Goal: Information Seeking & Learning: Compare options

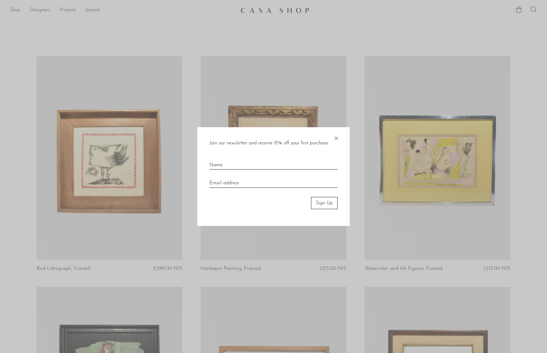
click at [335, 141] on span "×" at bounding box center [336, 137] width 6 height 20
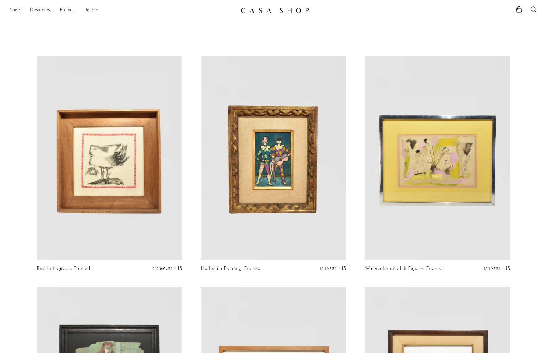
click at [447, 178] on link at bounding box center [438, 158] width 146 height 204
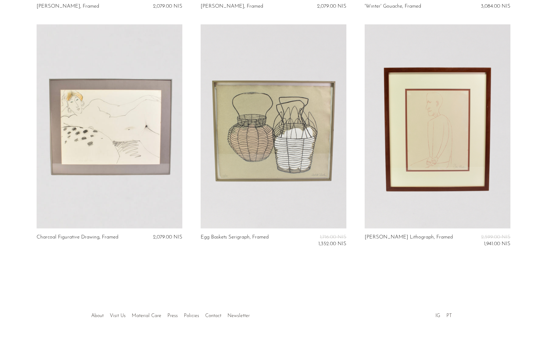
scroll to position [728, 0]
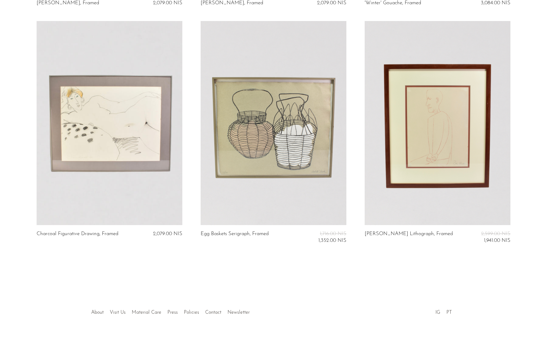
click at [292, 161] on link at bounding box center [274, 123] width 146 height 204
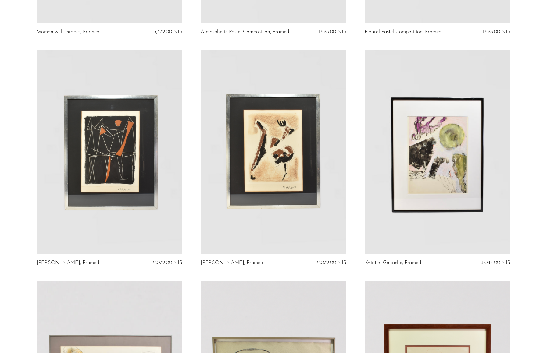
scroll to position [710, 0]
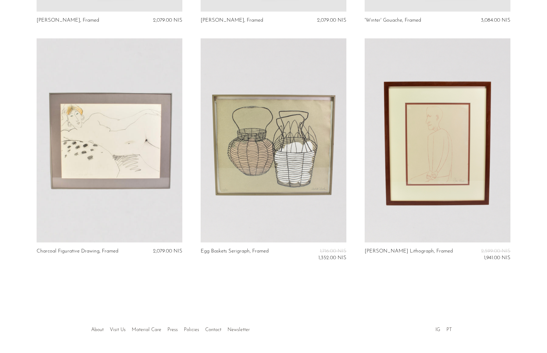
click at [432, 137] on link at bounding box center [438, 140] width 146 height 204
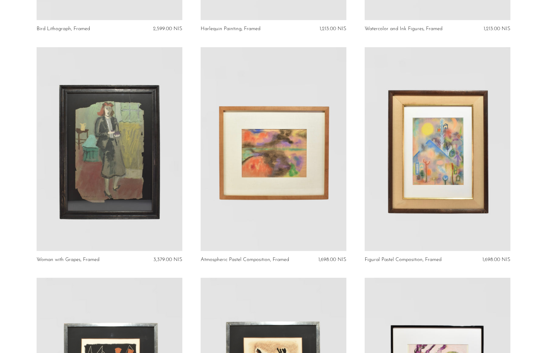
scroll to position [296, 0]
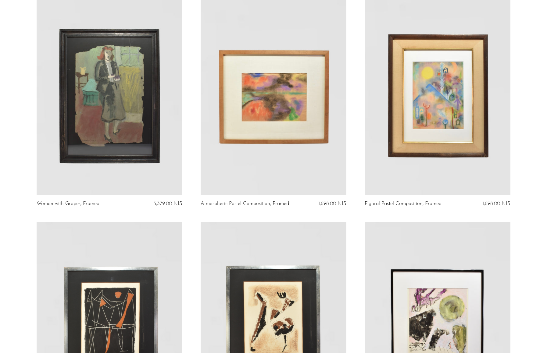
click at [136, 141] on link at bounding box center [110, 93] width 146 height 204
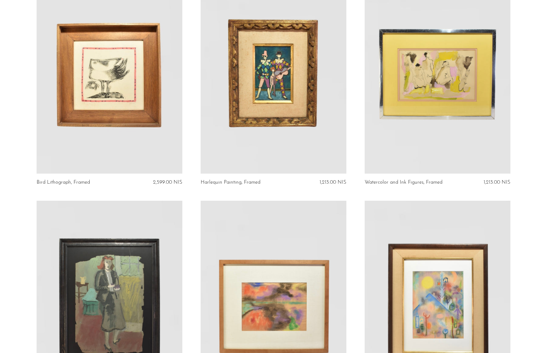
scroll to position [0, 0]
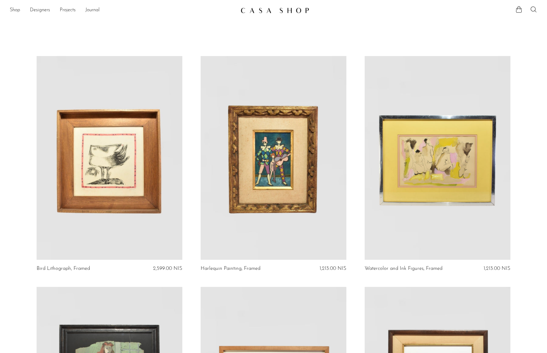
click at [257, 130] on link at bounding box center [274, 158] width 146 height 204
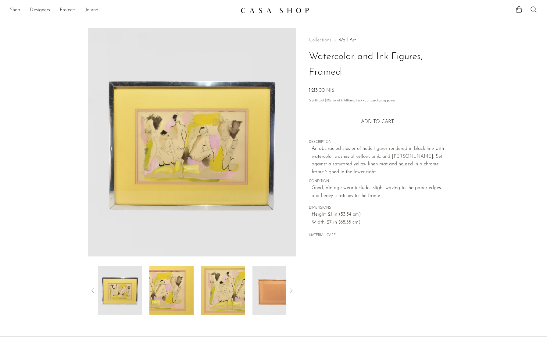
click at [200, 139] on img at bounding box center [192, 142] width 208 height 229
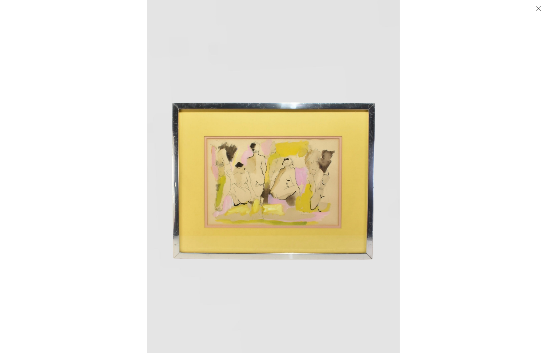
click at [419, 202] on div at bounding box center [420, 176] width 547 height 353
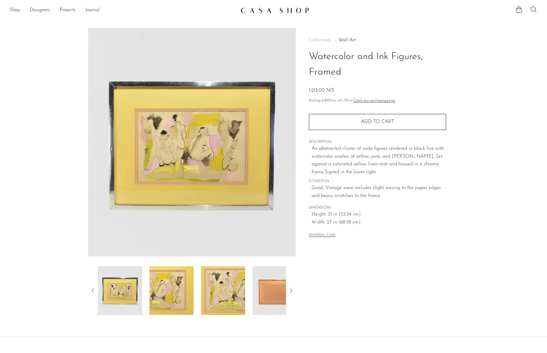
click at [180, 292] on img at bounding box center [171, 290] width 44 height 49
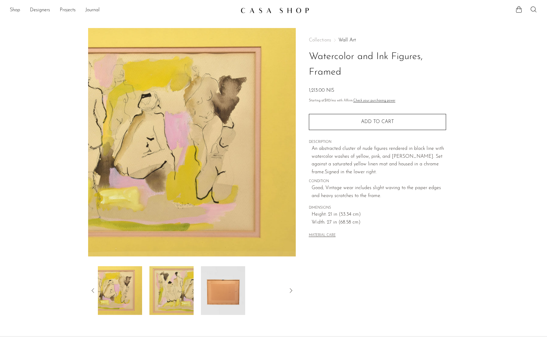
click at [181, 288] on img at bounding box center [171, 290] width 44 height 49
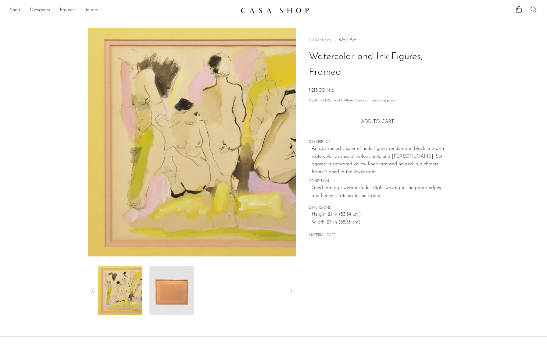
click at [110, 294] on img at bounding box center [120, 290] width 44 height 49
click at [86, 292] on article "Watercolor and Ink Figures, Framed 1,213.00 NIS" at bounding box center [273, 171] width 390 height 287
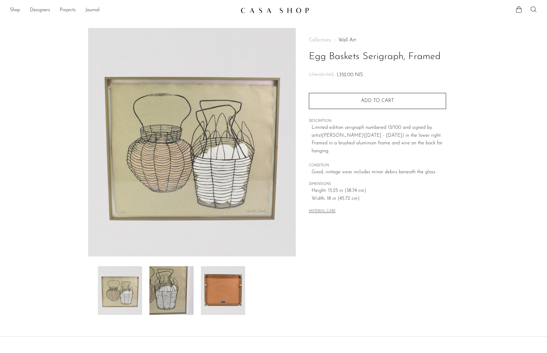
click at [169, 280] on img at bounding box center [171, 290] width 44 height 49
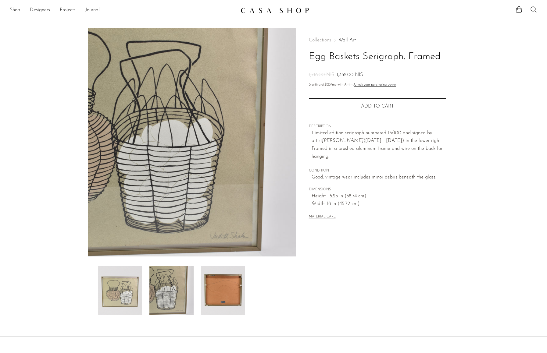
click at [247, 165] on img at bounding box center [192, 142] width 208 height 229
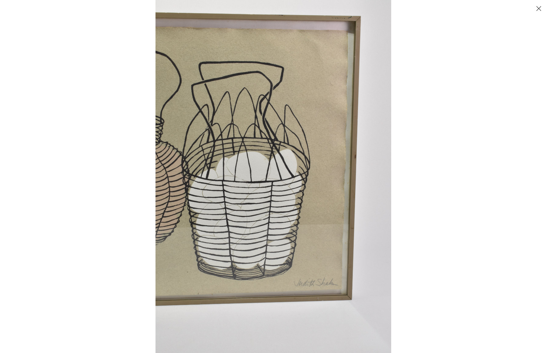
click at [270, 225] on img at bounding box center [273, 176] width 236 height 353
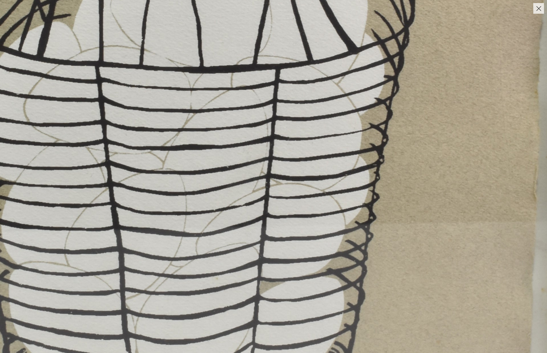
click at [242, 207] on img at bounding box center [282, 49] width 854 height 1280
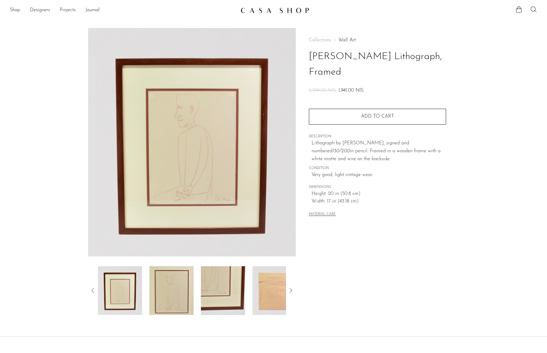
click at [179, 305] on img at bounding box center [171, 290] width 44 height 49
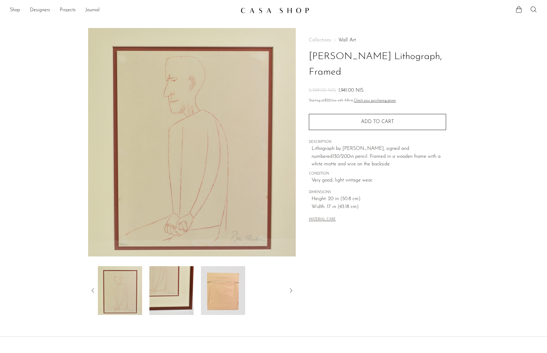
click at [162, 298] on img at bounding box center [171, 290] width 44 height 49
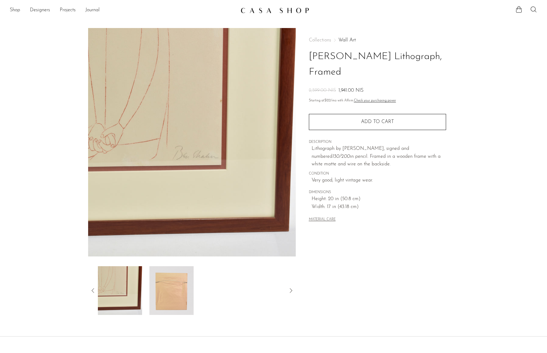
click at [124, 292] on img at bounding box center [120, 290] width 44 height 49
click at [113, 281] on img at bounding box center [120, 290] width 44 height 49
click at [90, 291] on icon at bounding box center [92, 290] width 7 height 7
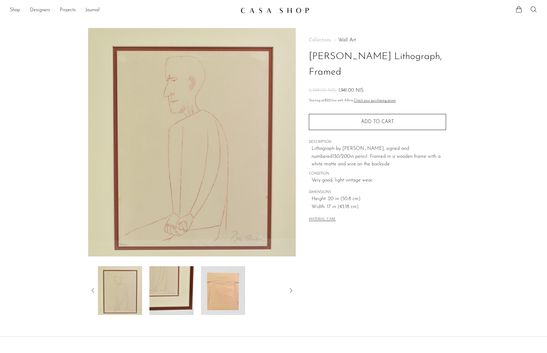
click at [115, 289] on img at bounding box center [120, 290] width 44 height 49
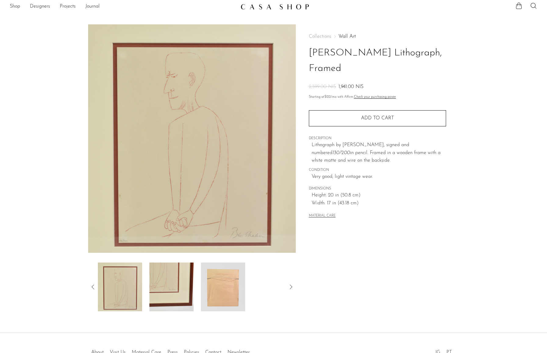
scroll to position [44, 0]
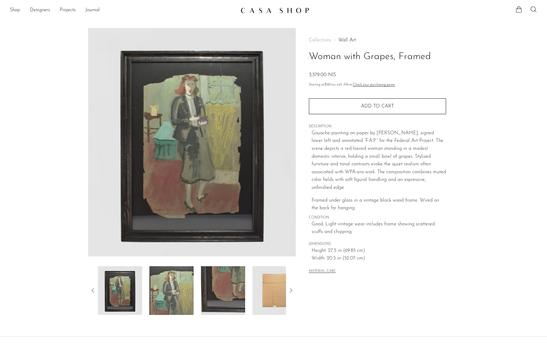
click at [189, 100] on img at bounding box center [192, 142] width 208 height 229
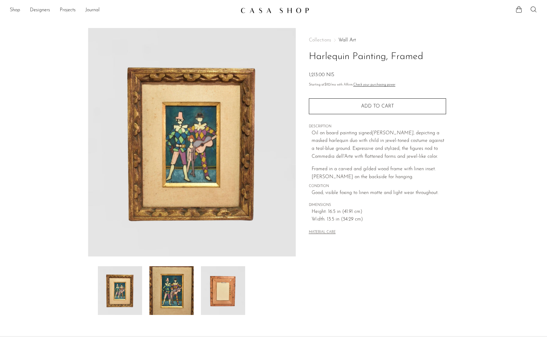
click at [96, 104] on img at bounding box center [192, 142] width 208 height 229
click at [67, 58] on section "Harlequin Painting, Framed 1,213.00 NIS" at bounding box center [273, 171] width 547 height 287
click at [472, 45] on section "Harlequin Painting, Framed 1,213.00 NIS" at bounding box center [273, 171] width 547 height 287
click at [286, 8] on img at bounding box center [274, 10] width 69 height 6
